Goal: Task Accomplishment & Management: Use online tool/utility

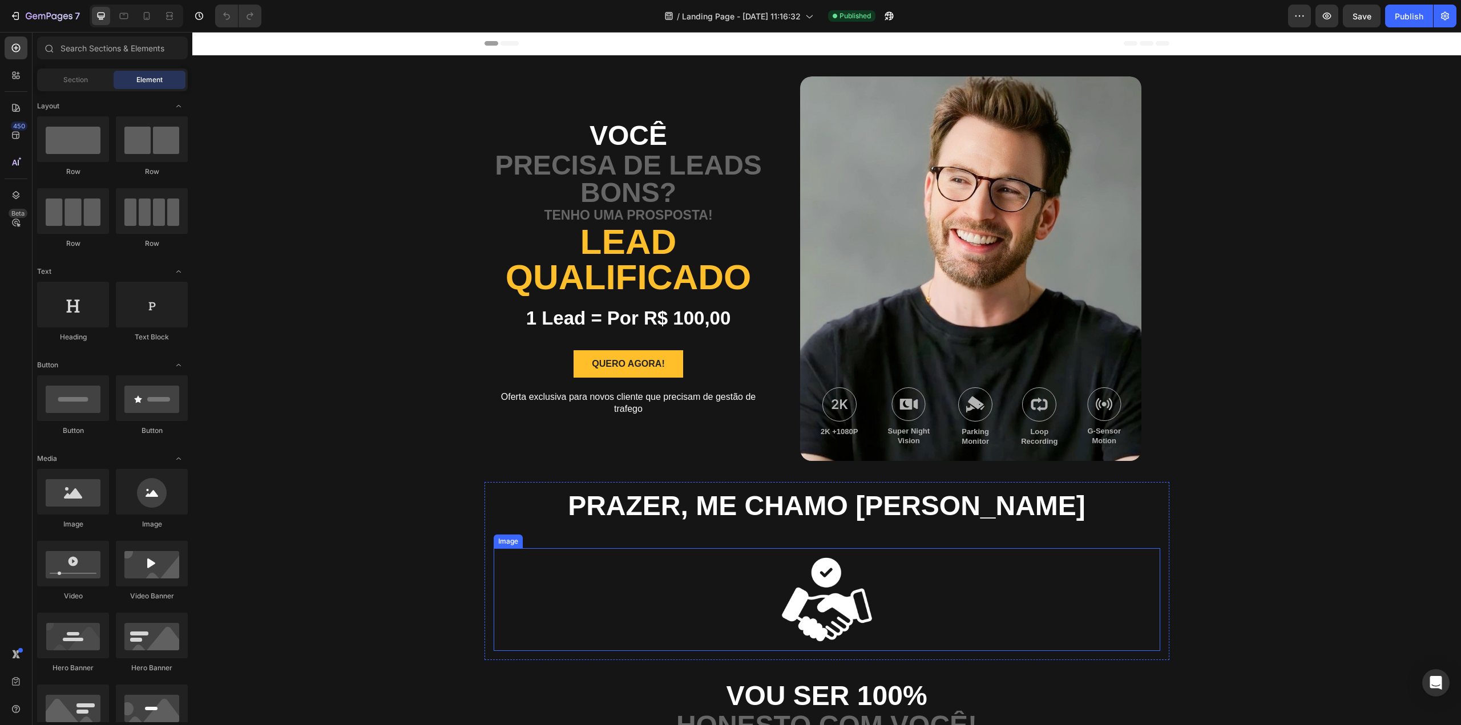
click at [832, 611] on img at bounding box center [826, 599] width 103 height 103
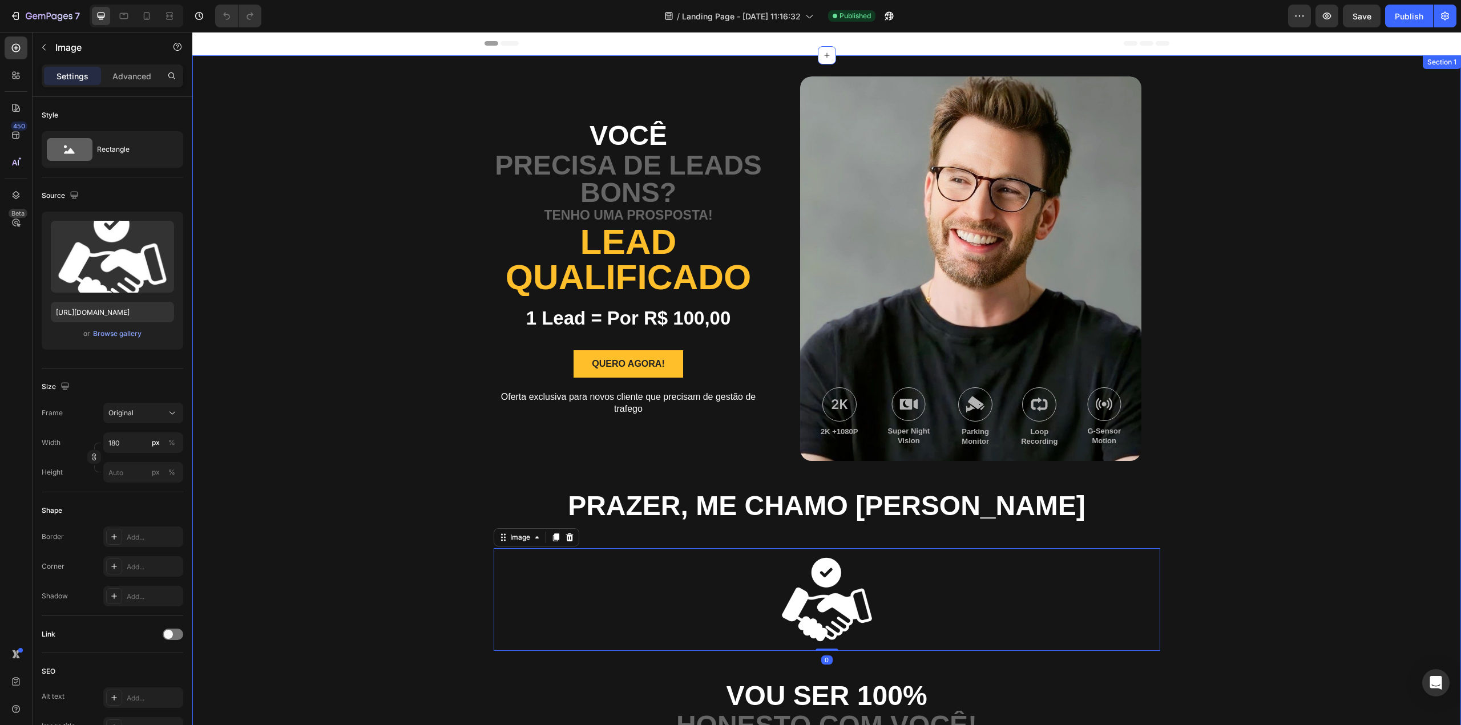
click at [1256, 494] on div "Você Text Block Precisa de leads bons? Text Block Tenho uma prosposta! Text Blo…" at bounding box center [826, 494] width 1268 height 878
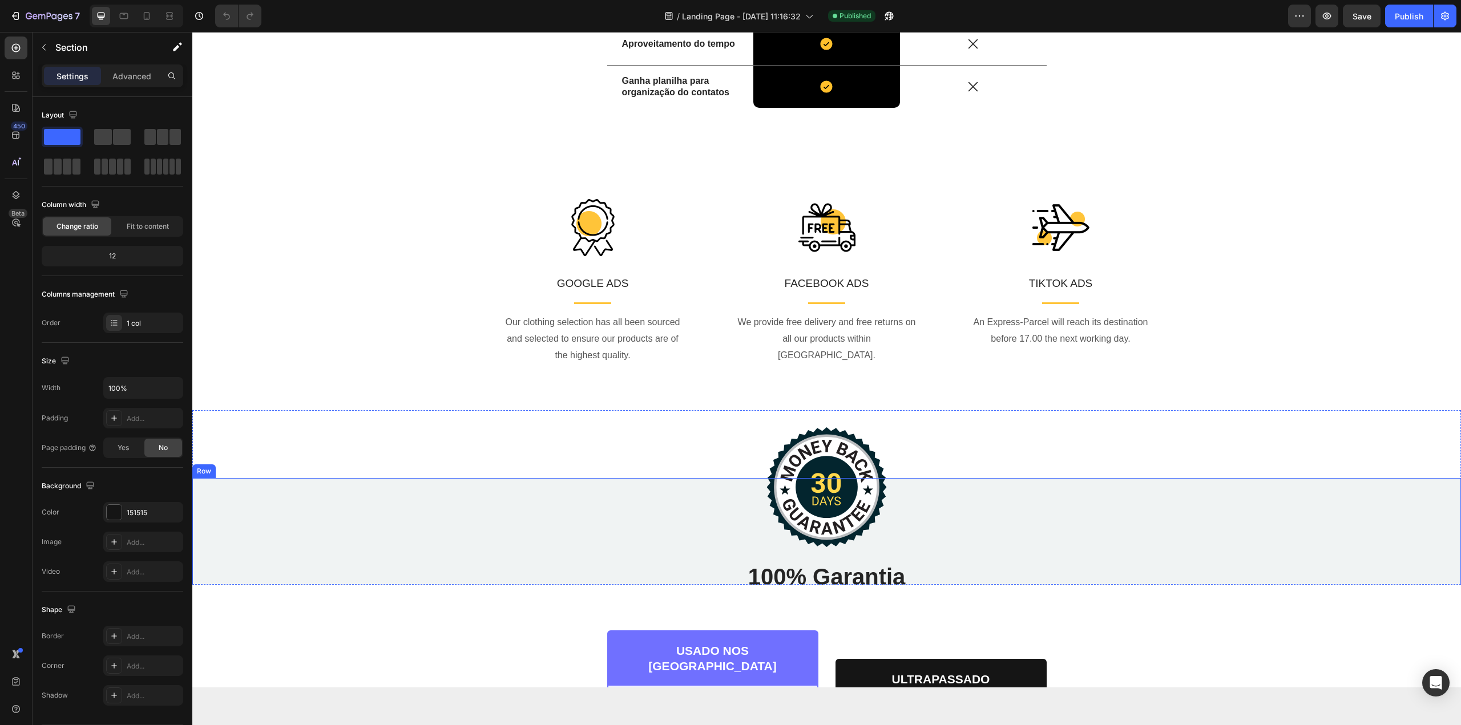
scroll to position [1883, 0]
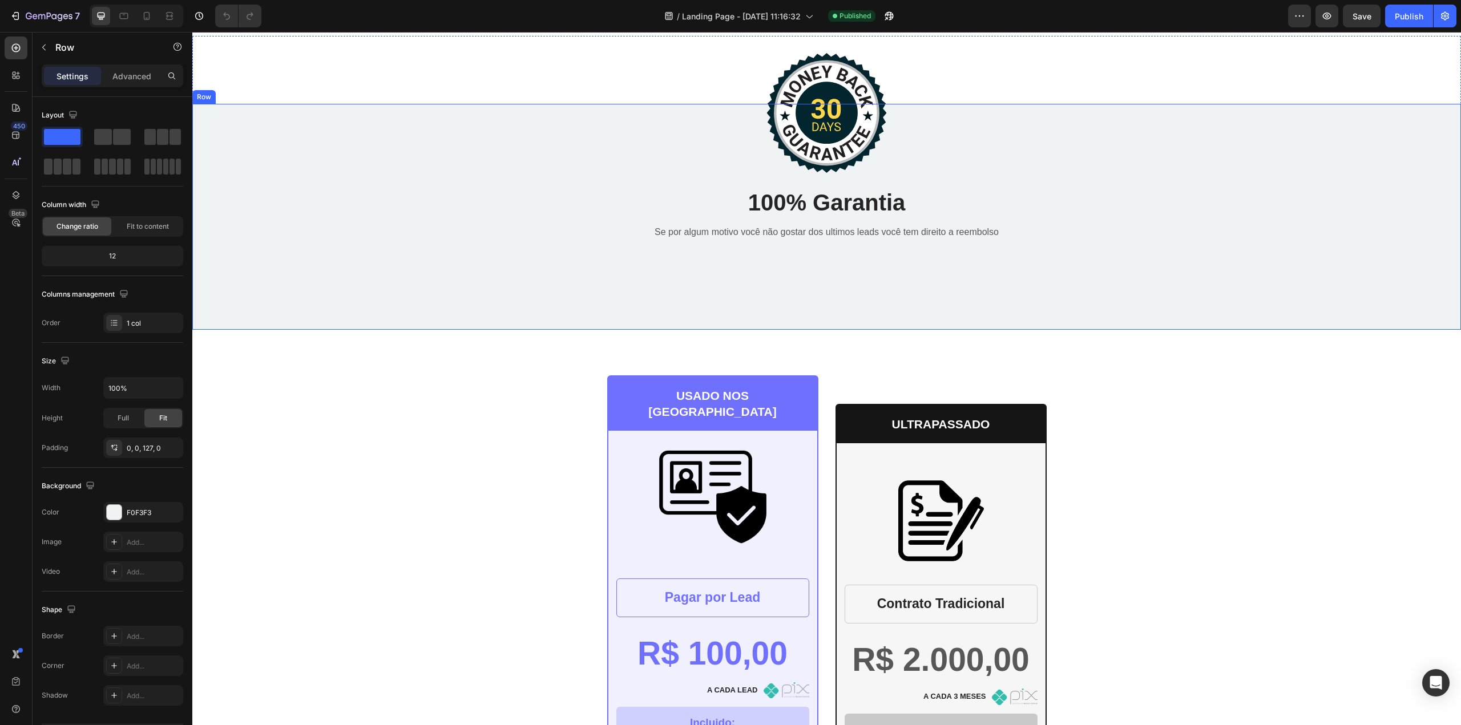
click at [517, 228] on div "Image 100% Garantia Heading Se por algum motivo você não gostar dos ultimos lea…" at bounding box center [826, 181] width 1268 height 154
click at [453, 93] on div "Image 100% Garantia Heading Se por algum motivo você não gostar dos ultimos lea…" at bounding box center [826, 183] width 1268 height 294
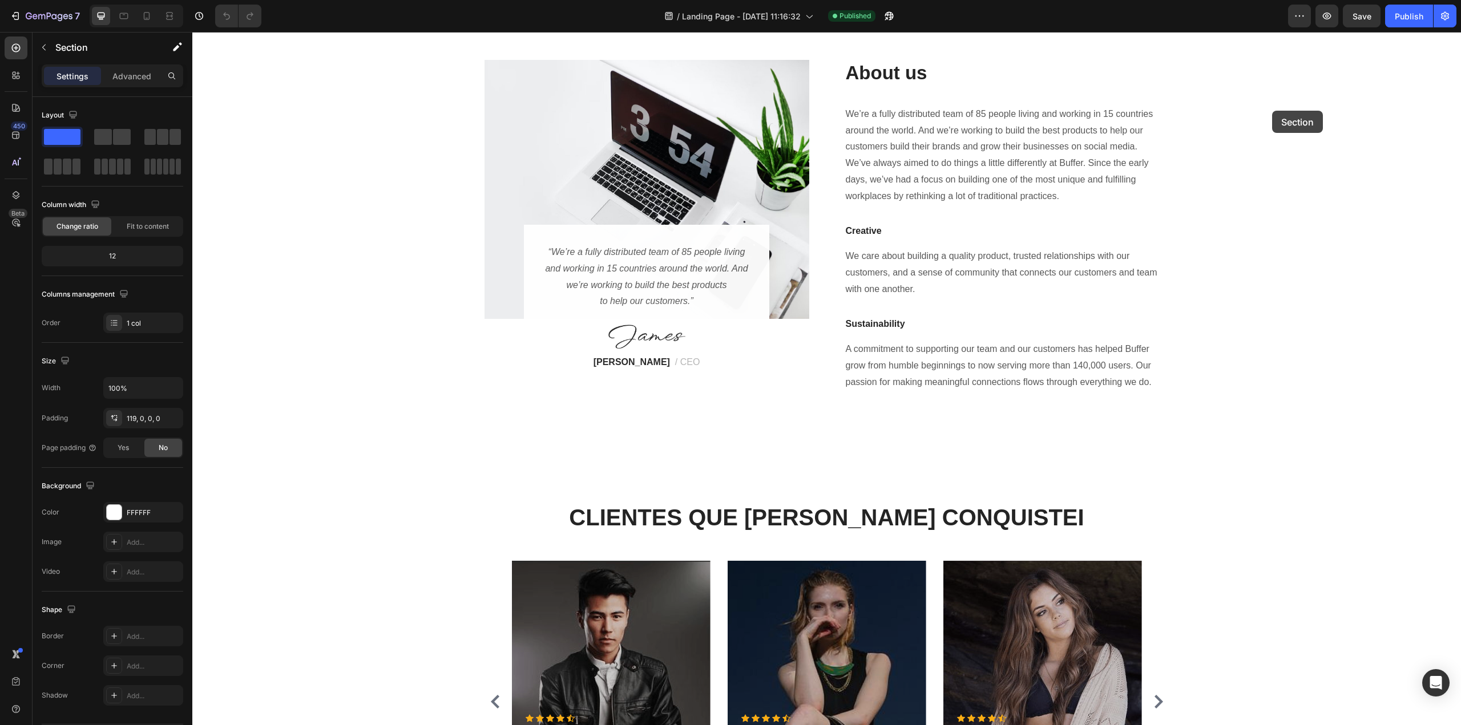
scroll to position [3339, 0]
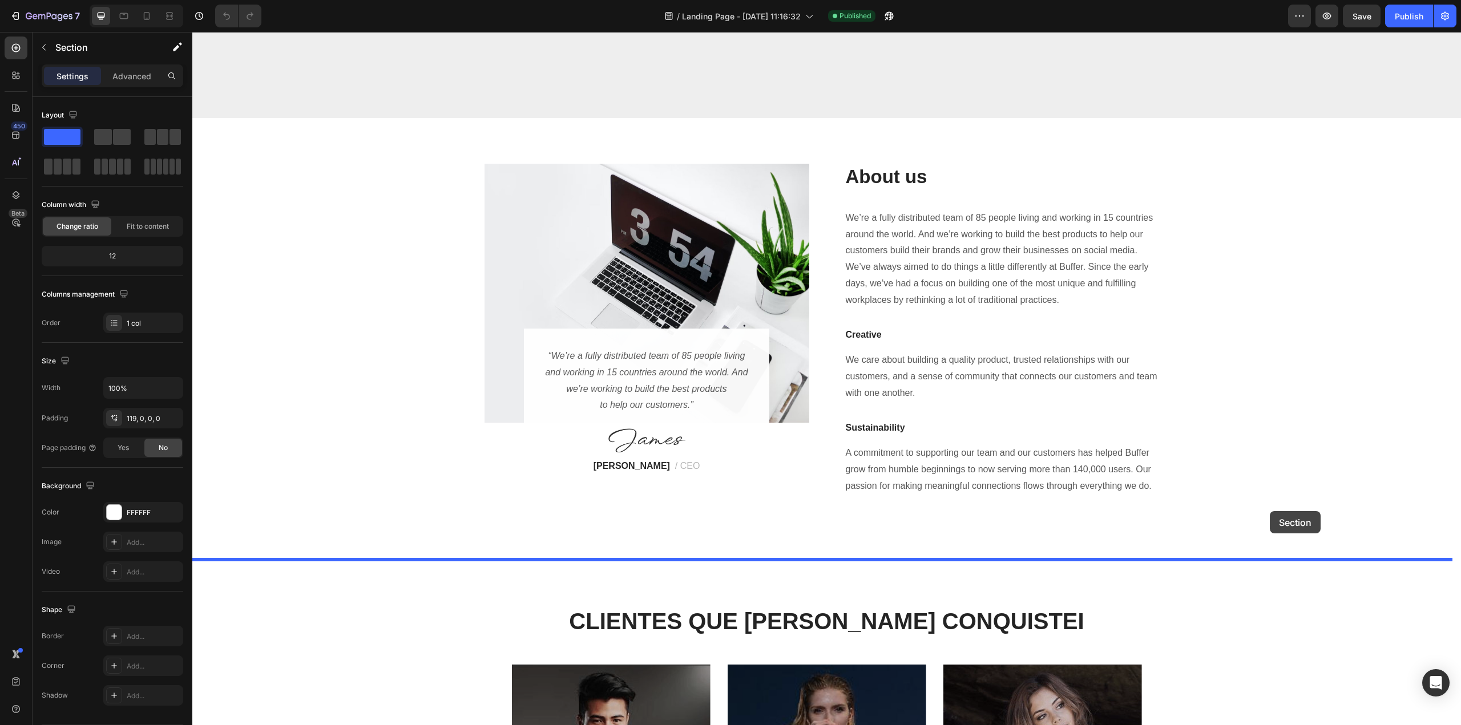
drag, startPoint x: 1247, startPoint y: 257, endPoint x: 1270, endPoint y: 513, distance: 256.6
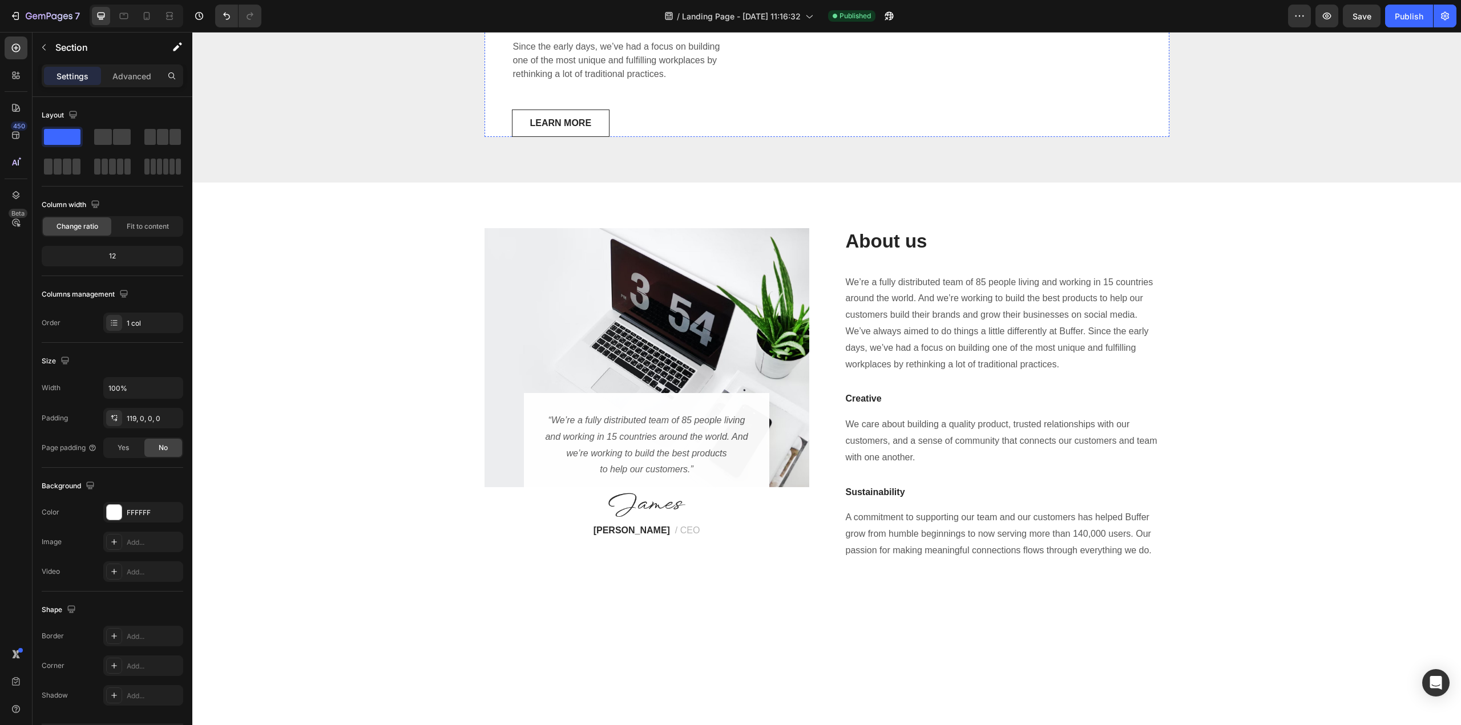
scroll to position [2416, 0]
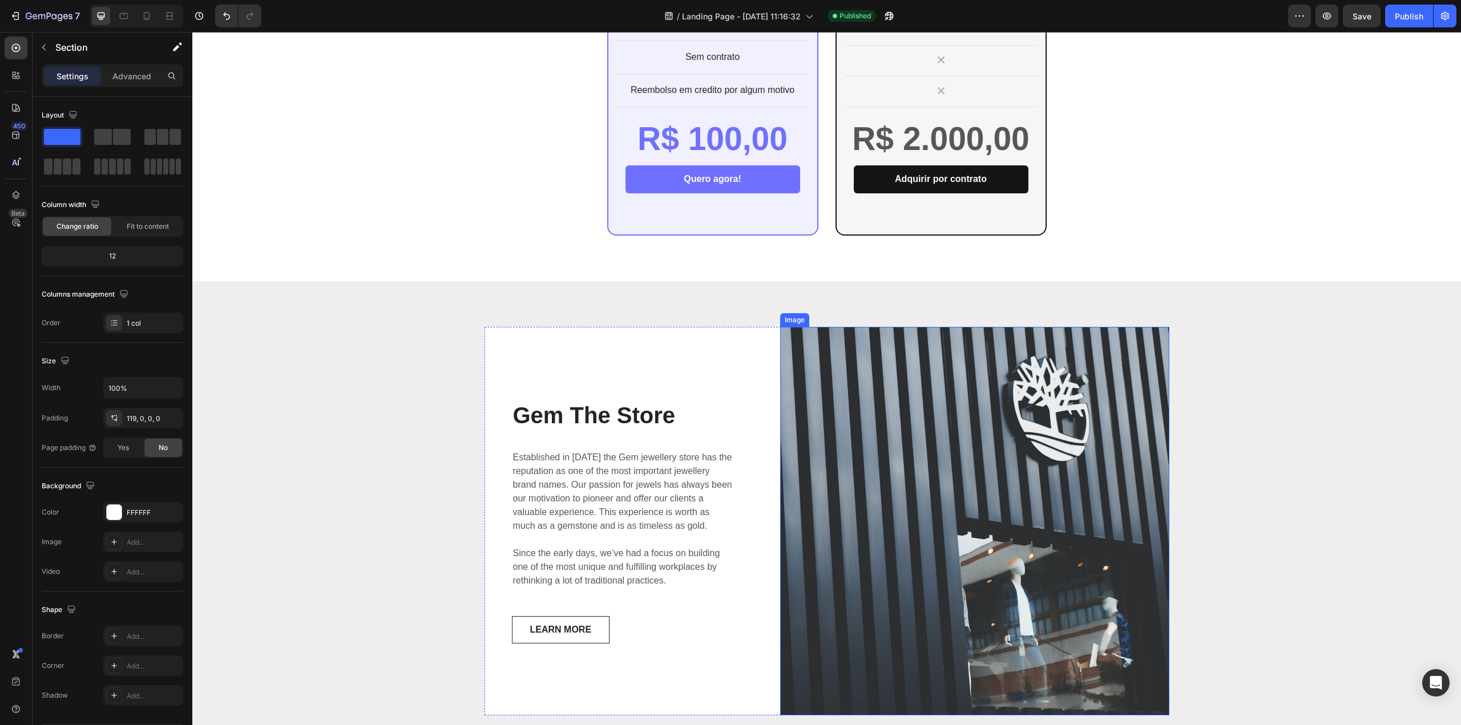
click at [934, 426] on img at bounding box center [974, 521] width 389 height 389
click at [353, 309] on div "Gem The Store Heading Established in [DATE] the Gem jewellery store has the rep…" at bounding box center [826, 521] width 1268 height 480
click at [669, 364] on div "Gem The Store Heading Established in [DATE] the Gem jewellery store has the rep…" at bounding box center [623, 521] width 278 height 389
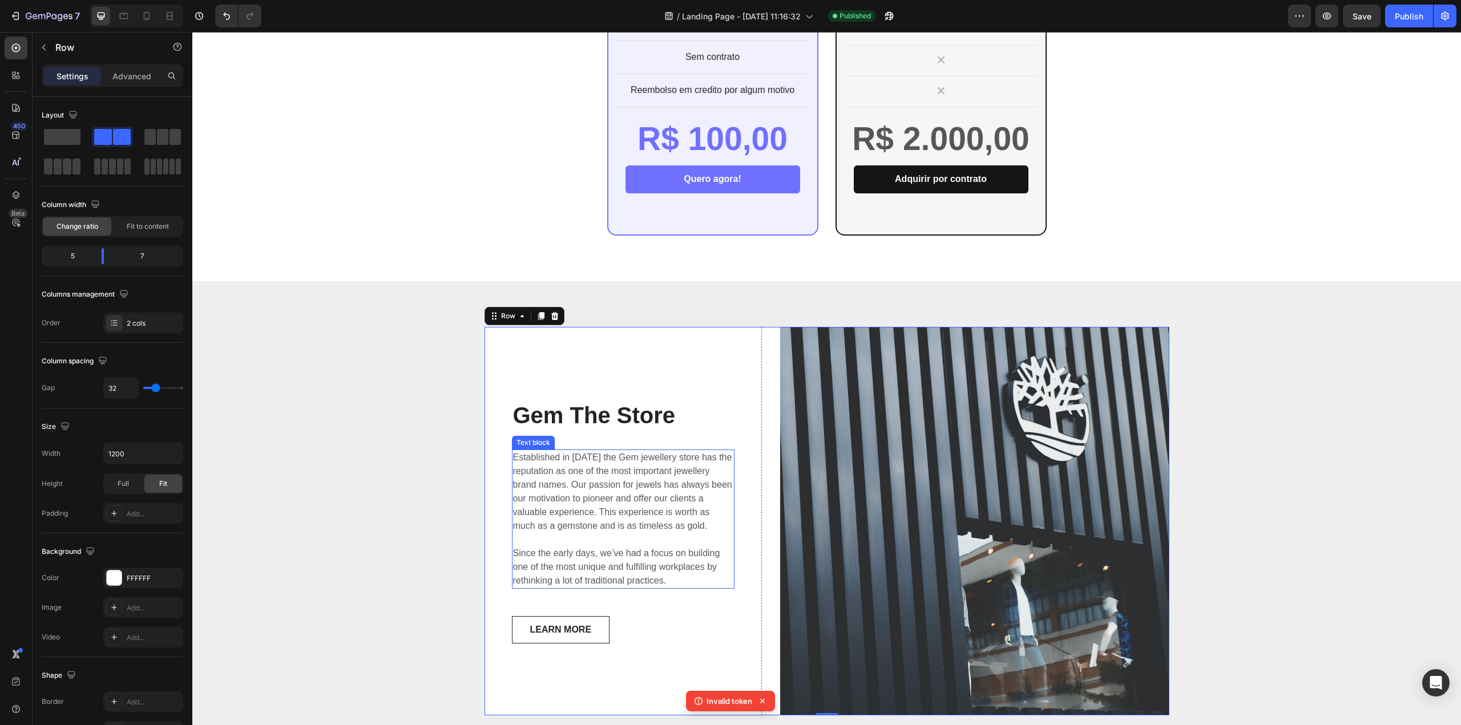
click at [673, 451] on p "Established in [DATE] the Gem jewellery store has the reputation as one of the …" at bounding box center [623, 519] width 221 height 137
click at [645, 373] on div "Gem The Store Heading Established in [DATE] the Gem jewellery store has the rep…" at bounding box center [623, 521] width 278 height 389
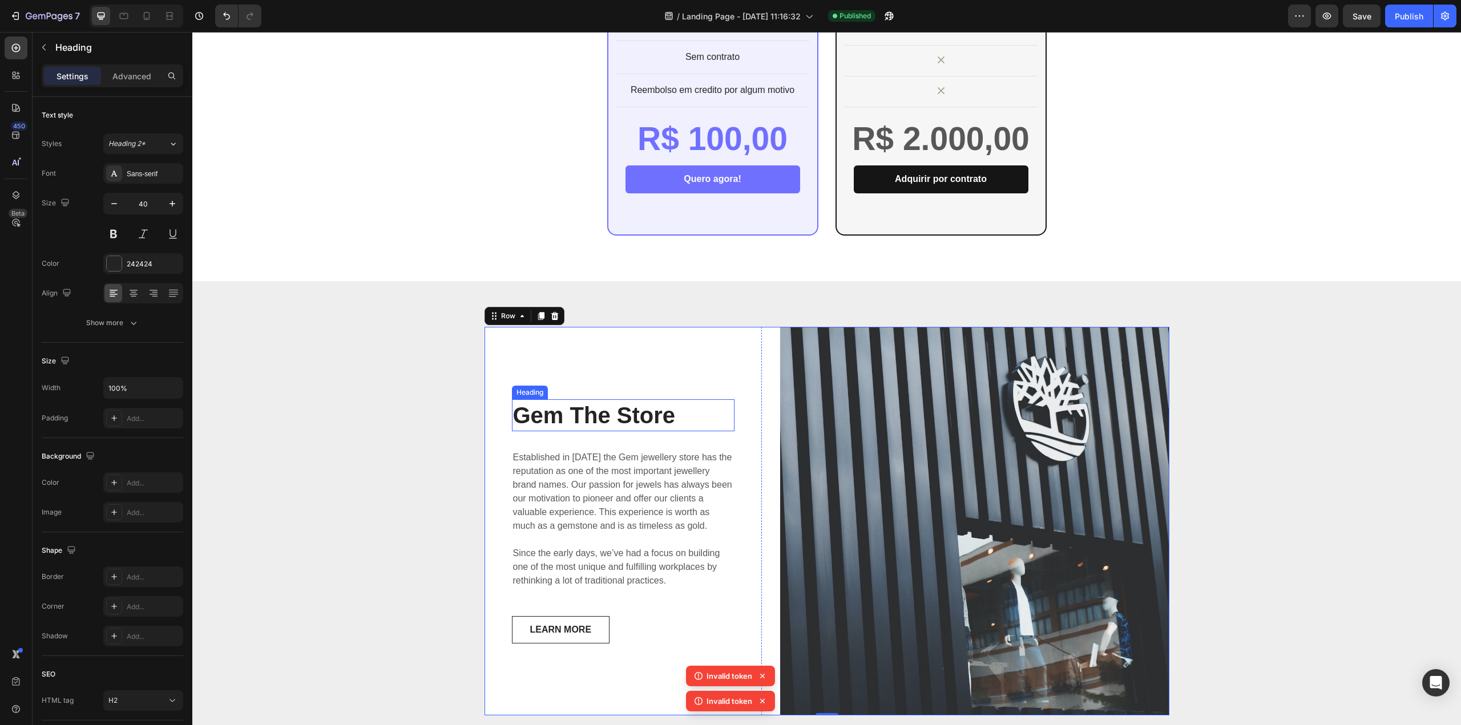
click at [665, 401] on p "Gem The Store" at bounding box center [623, 416] width 221 height 30
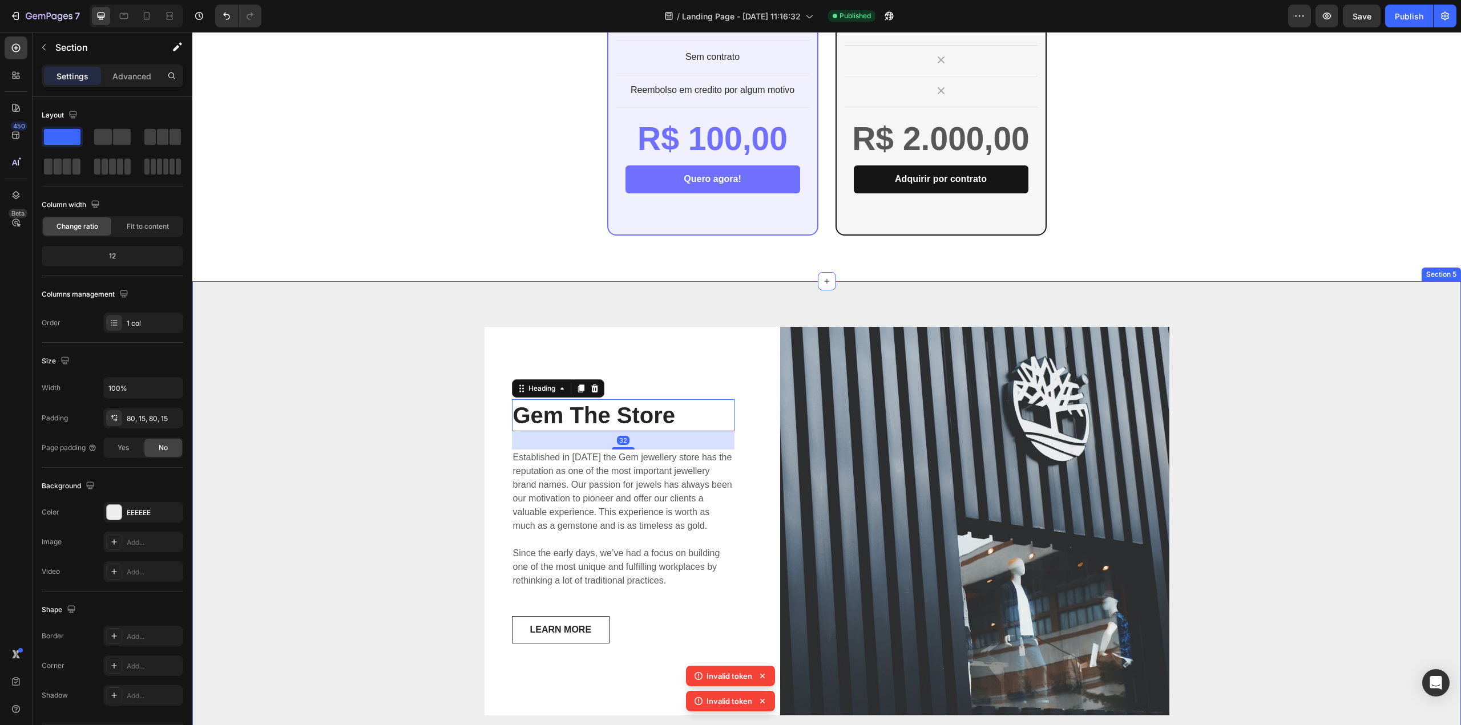
click at [1234, 446] on div "Gem The Store Heading 32 Established in [DATE] the Gem jewellery store has the …" at bounding box center [826, 521] width 1251 height 389
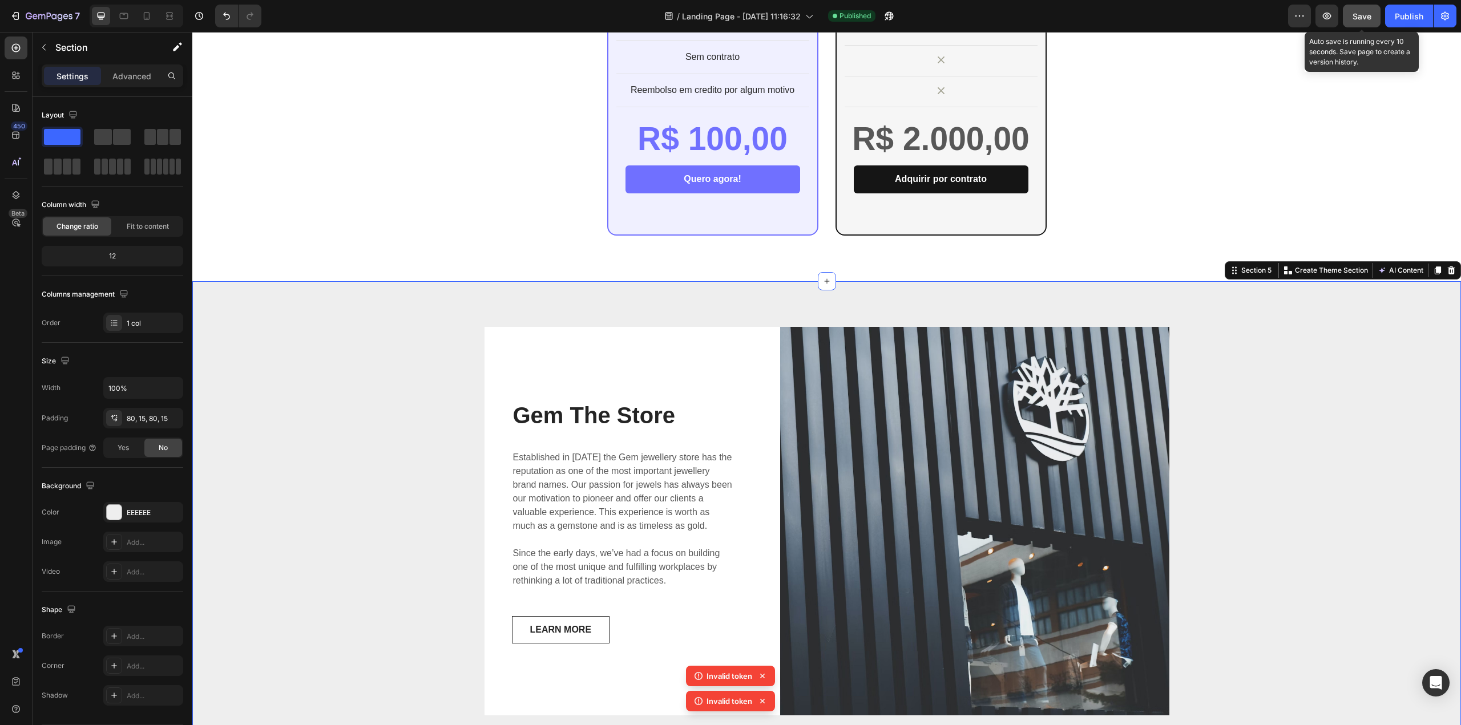
click at [1363, 17] on span "Save" at bounding box center [1361, 16] width 19 height 10
click at [1409, 17] on div "Publish" at bounding box center [1409, 16] width 29 height 12
click at [1407, 19] on div "Publish" at bounding box center [1409, 16] width 29 height 12
click at [1422, 20] on div "Publish" at bounding box center [1409, 16] width 29 height 12
click at [1416, 22] on button "Publish" at bounding box center [1409, 16] width 48 height 23
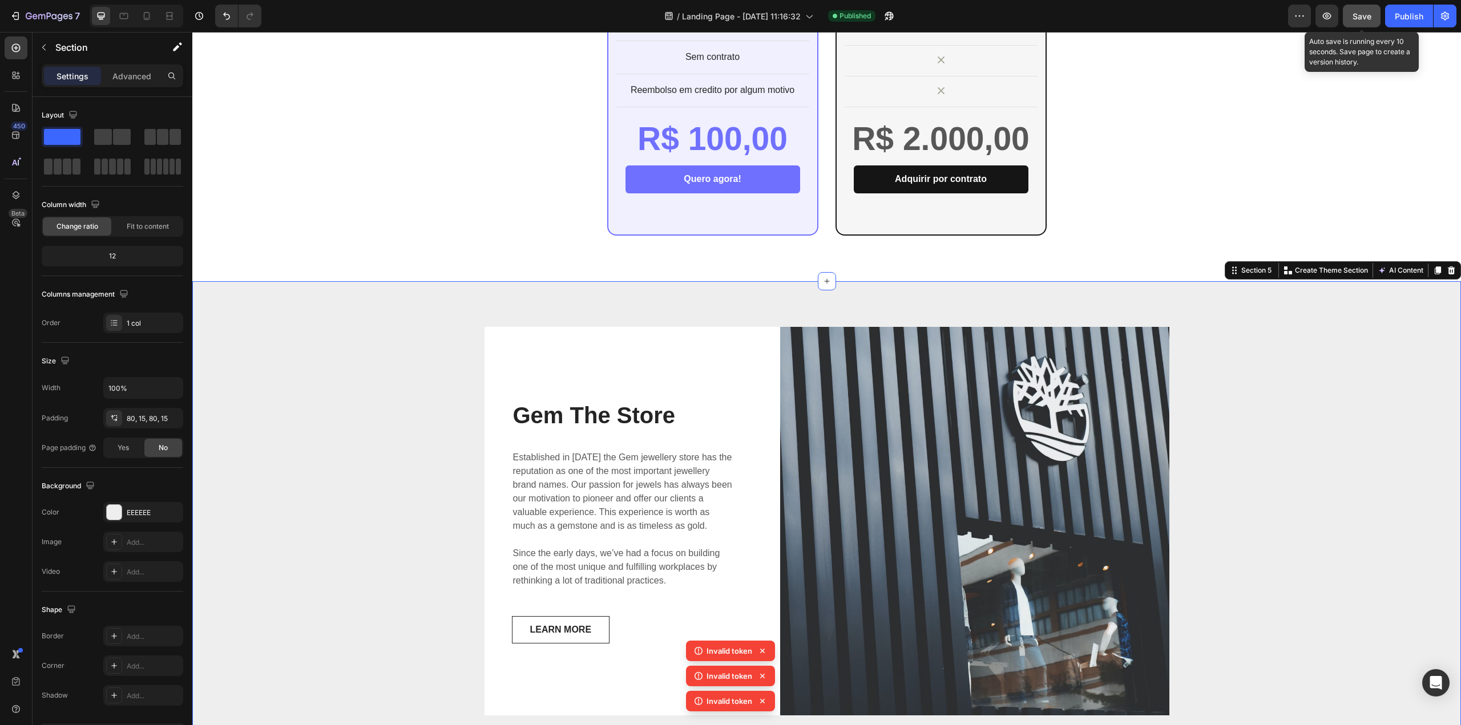
click at [1362, 19] on span "Save" at bounding box center [1361, 16] width 19 height 10
click at [1362, 18] on icon "button" at bounding box center [1361, 15] width 11 height 11
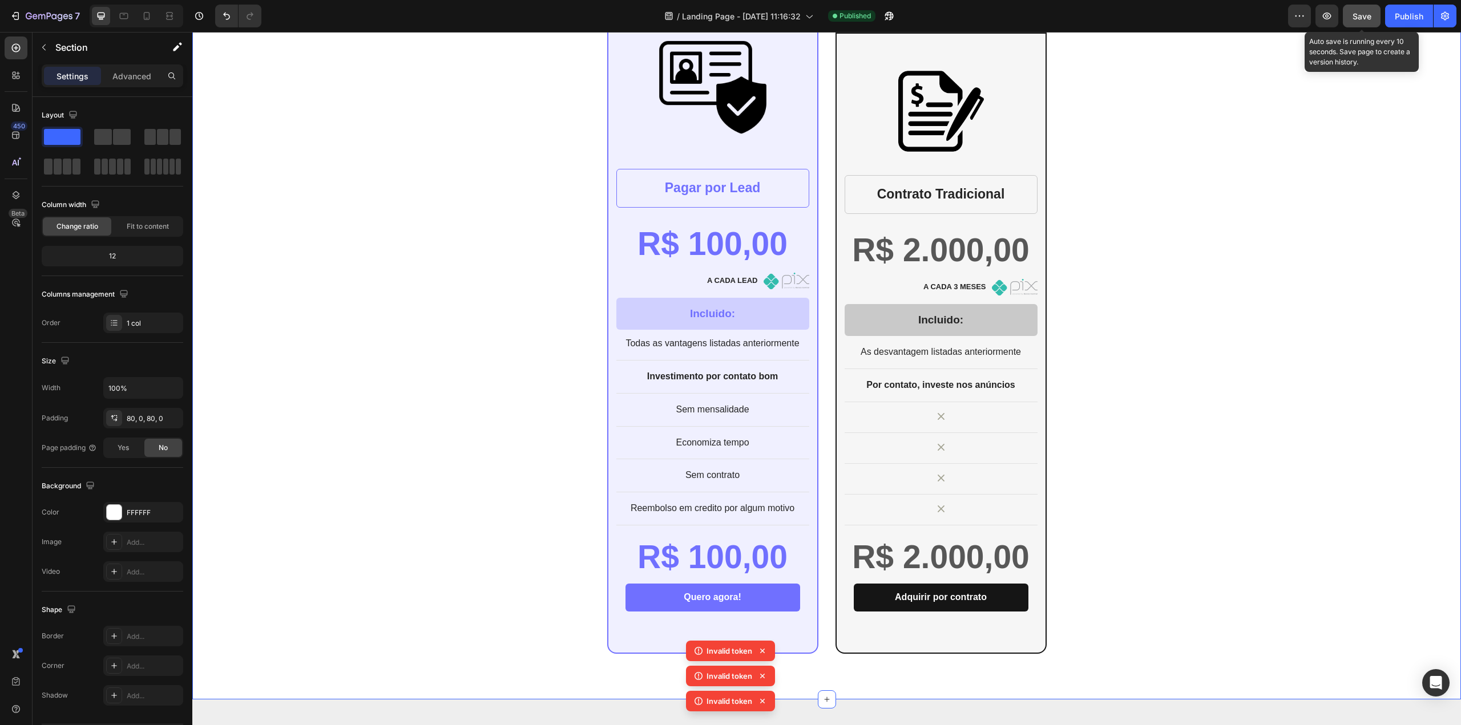
click at [1366, 23] on button "Save" at bounding box center [1362, 16] width 38 height 23
click at [1366, 23] on button "button" at bounding box center [1362, 16] width 38 height 23
